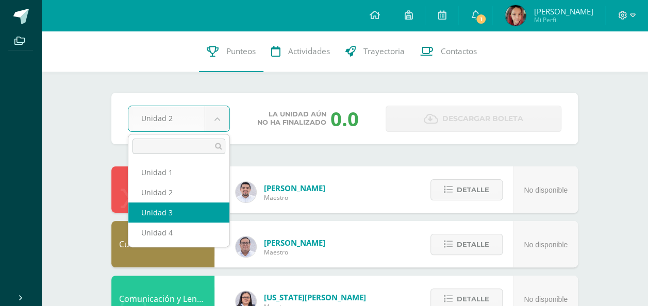
select select "Unidad 3"
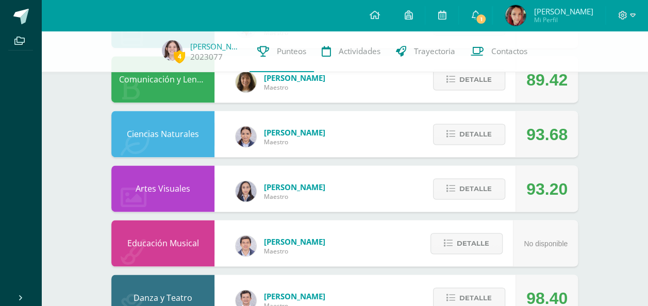
scroll to position [650, 0]
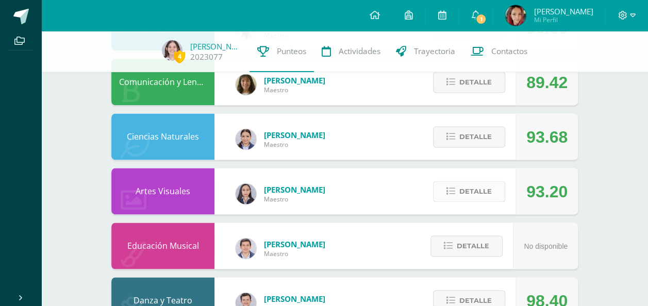
click at [457, 196] on button "Detalle" at bounding box center [469, 191] width 72 height 21
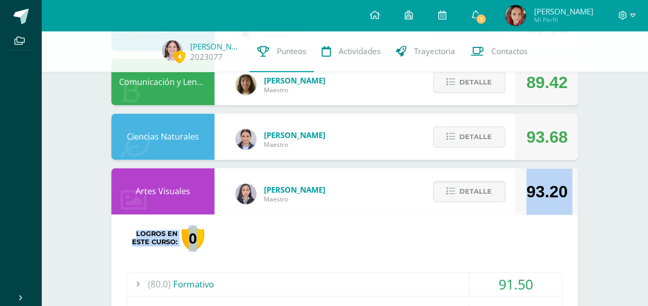
drag, startPoint x: 647, startPoint y: 193, endPoint x: 647, endPoint y: 234, distance: 40.7
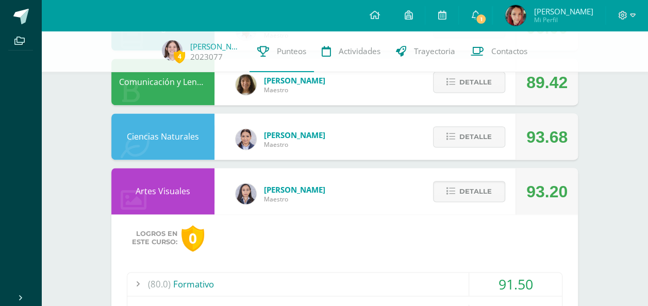
drag, startPoint x: 647, startPoint y: 234, endPoint x: 573, endPoint y: 245, distance: 74.6
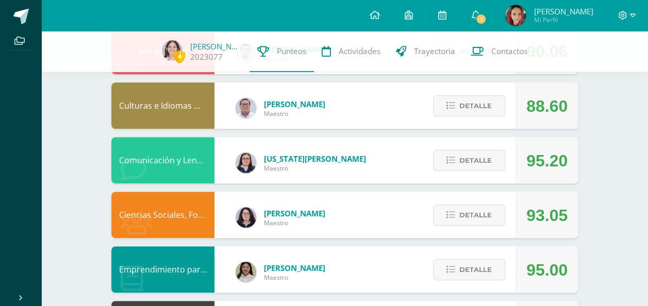
scroll to position [142, 0]
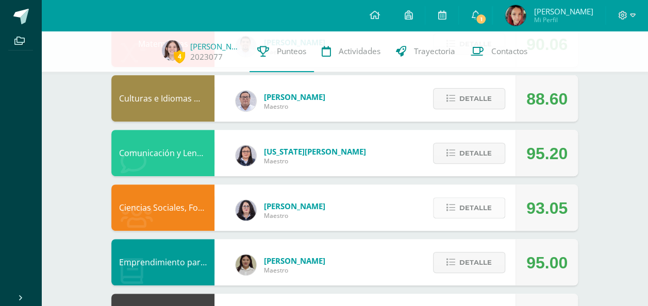
click at [469, 205] on span "Detalle" at bounding box center [475, 207] width 32 height 19
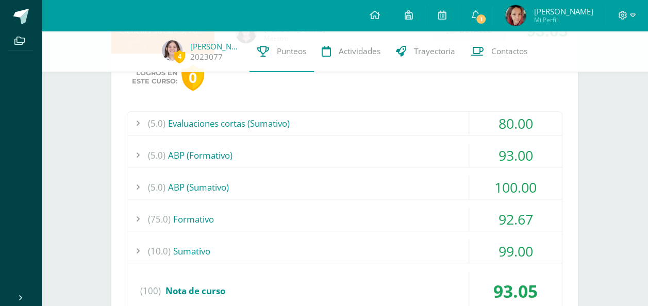
scroll to position [315, 0]
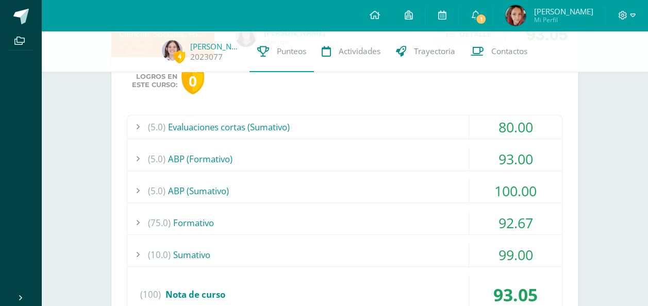
click at [205, 230] on div "(75.0) Formativo" at bounding box center [344, 222] width 434 height 23
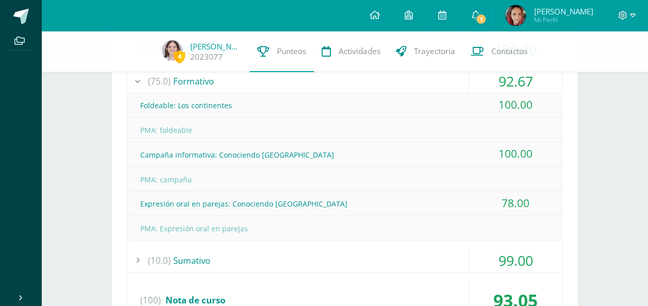
scroll to position [475, 0]
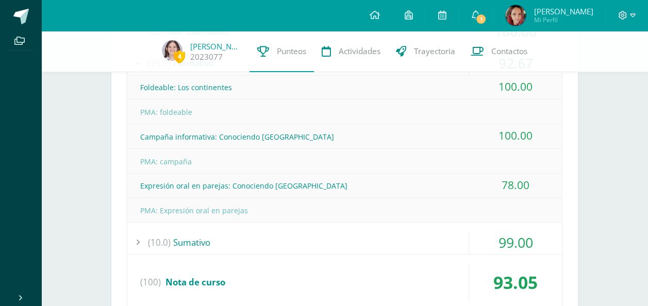
click at [210, 236] on div "(10.0) Sumativo" at bounding box center [344, 242] width 434 height 23
